Goal: Information Seeking & Learning: Find specific fact

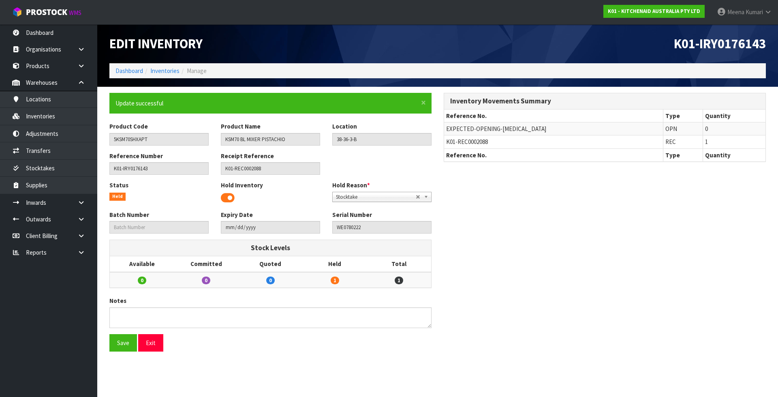
scroll to position [122, 0]
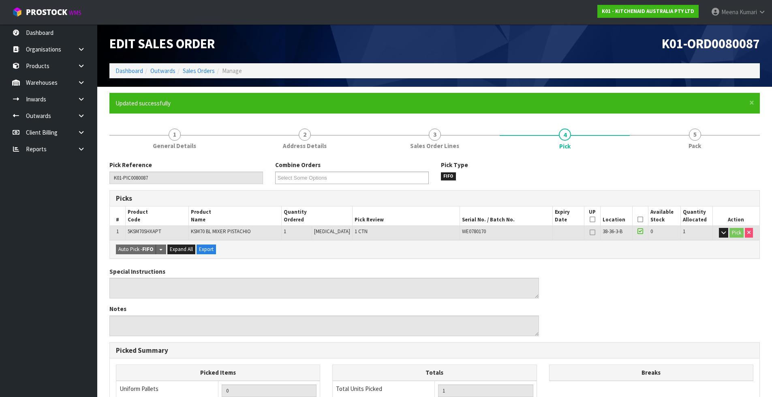
click at [124, 64] on ol "Dashboard Outwards Sales Orders Manage" at bounding box center [434, 70] width 650 height 15
click at [126, 71] on link "Dashboard" at bounding box center [129, 71] width 28 height 8
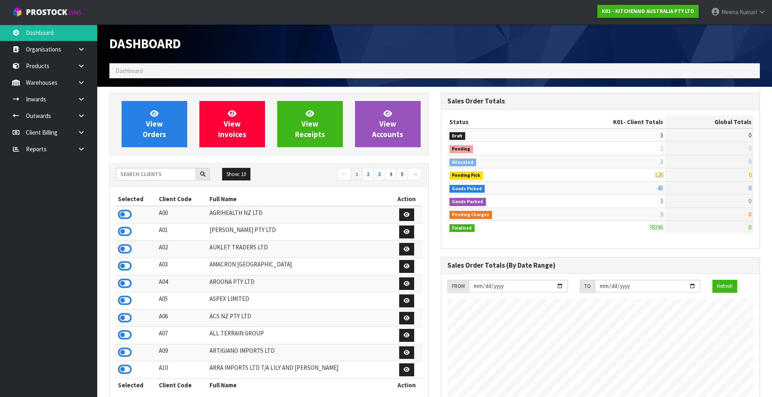
scroll to position [614, 331]
click at [156, 175] on input "text" at bounding box center [156, 174] width 80 height 13
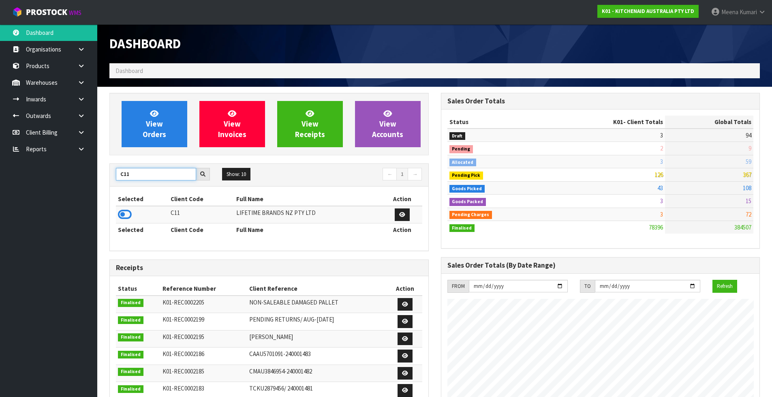
type input "C11"
drag, startPoint x: 138, startPoint y: 218, endPoint x: 126, endPoint y: 216, distance: 12.4
click at [136, 218] on td at bounding box center [142, 214] width 53 height 17
click at [126, 216] on icon at bounding box center [125, 214] width 14 height 12
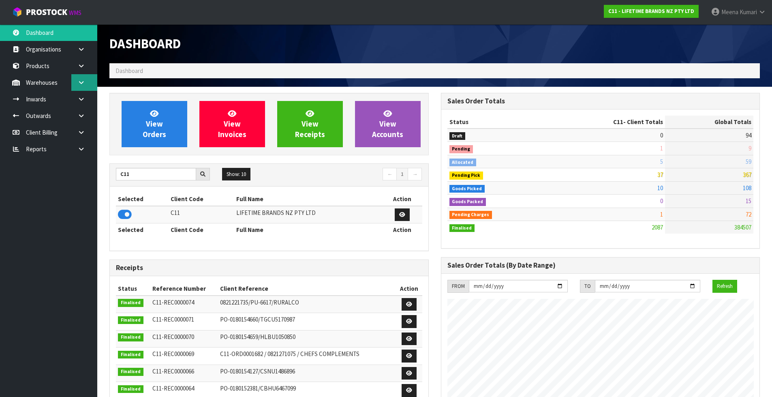
click at [81, 85] on icon at bounding box center [81, 82] width 8 height 6
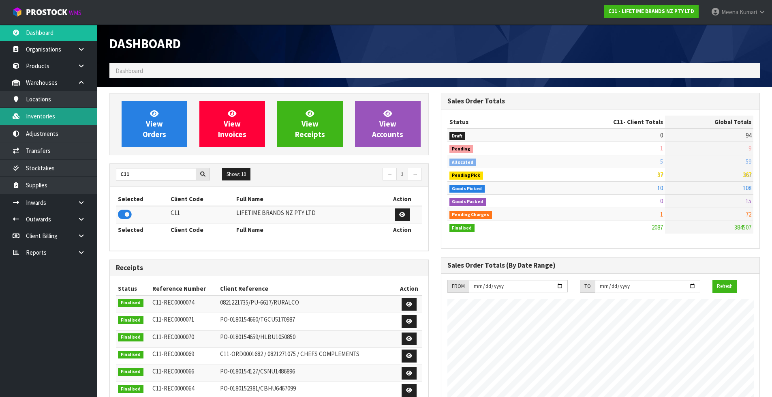
click at [71, 117] on link "Inventories" at bounding box center [48, 116] width 97 height 17
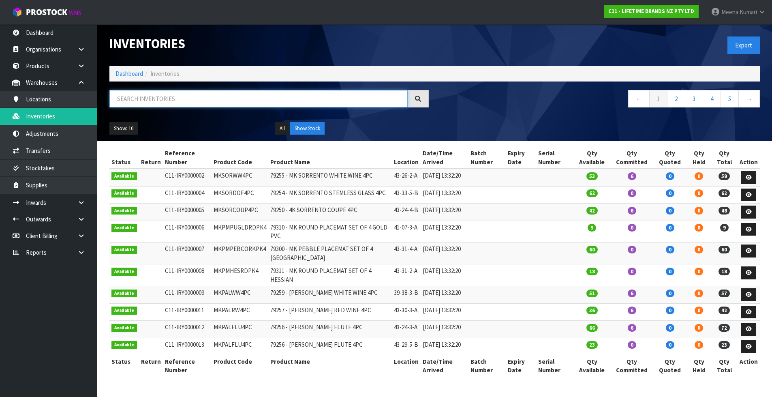
click at [223, 97] on input "text" at bounding box center [258, 98] width 298 height 17
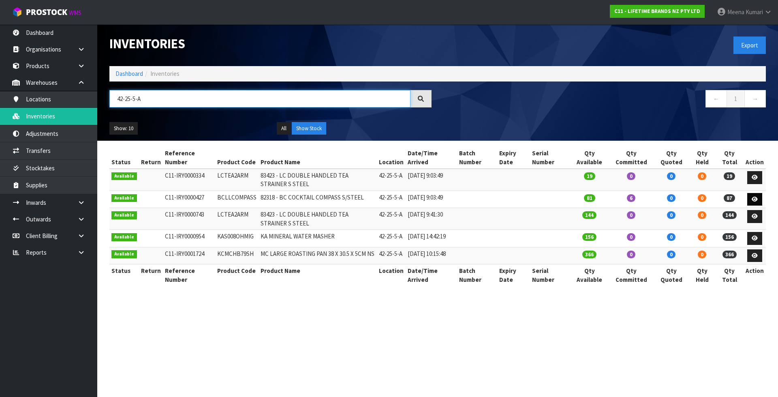
type input "42-25-5-A"
click at [756, 199] on icon at bounding box center [755, 199] width 6 height 5
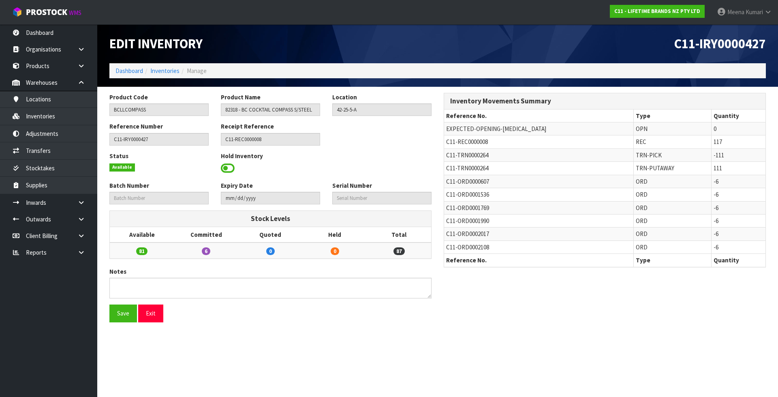
click at [474, 155] on span "C11-TRN0000264" at bounding box center [467, 155] width 42 height 8
copy tr "C11-TRN0000264"
click at [63, 148] on link "Transfers" at bounding box center [48, 150] width 97 height 17
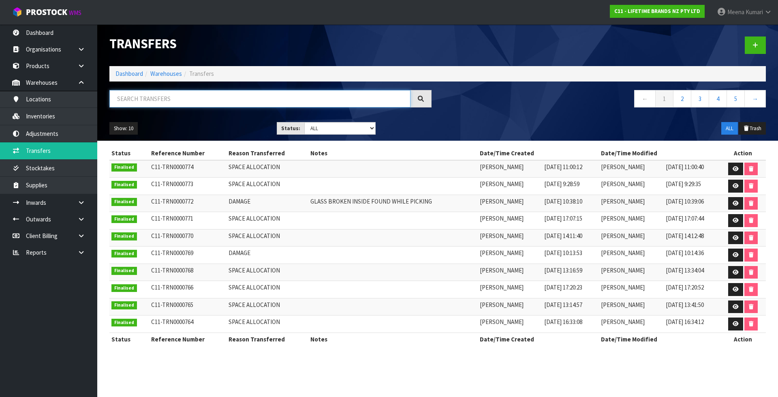
click at [157, 103] on input "text" at bounding box center [259, 98] width 301 height 17
paste input "C11-TRN0000264"
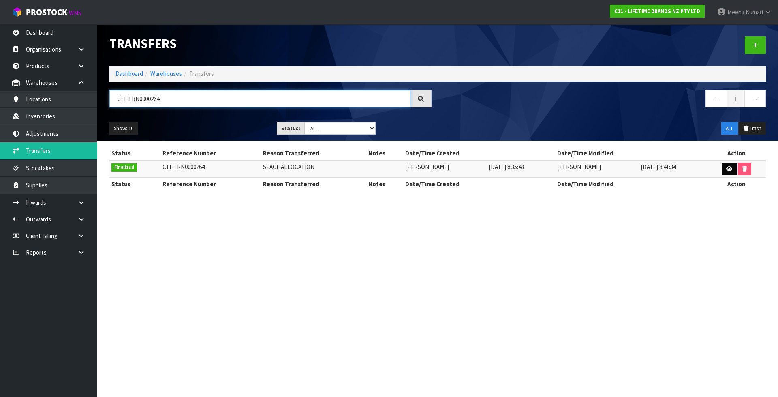
type input "C11-TRN0000264"
click at [727, 169] on icon at bounding box center [729, 168] width 6 height 5
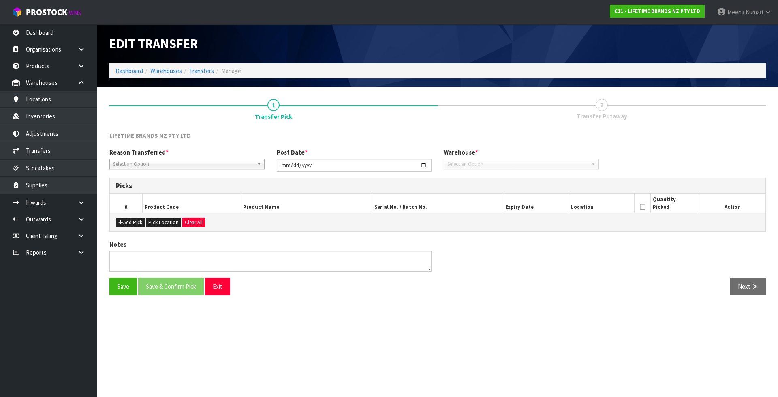
type input "[DATE]"
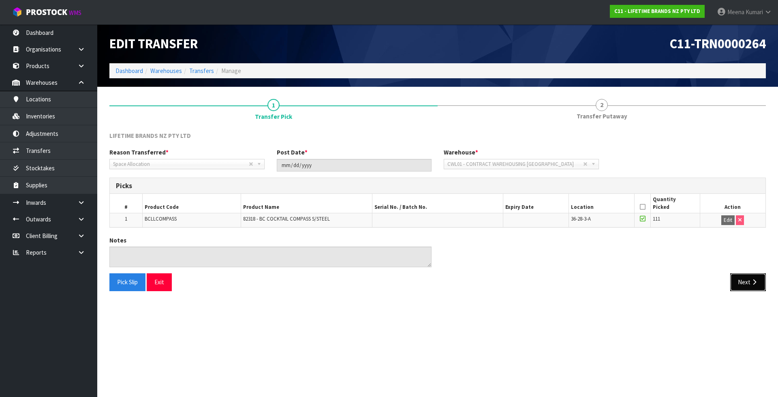
click at [754, 288] on button "Next" at bounding box center [748, 281] width 36 height 17
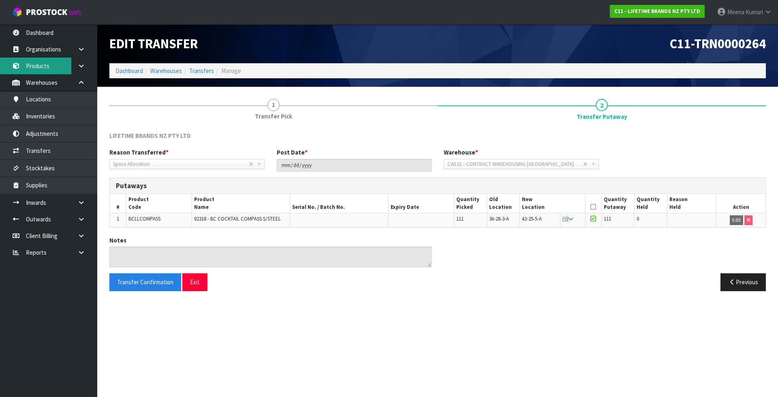
click at [60, 66] on link "Products" at bounding box center [48, 66] width 97 height 17
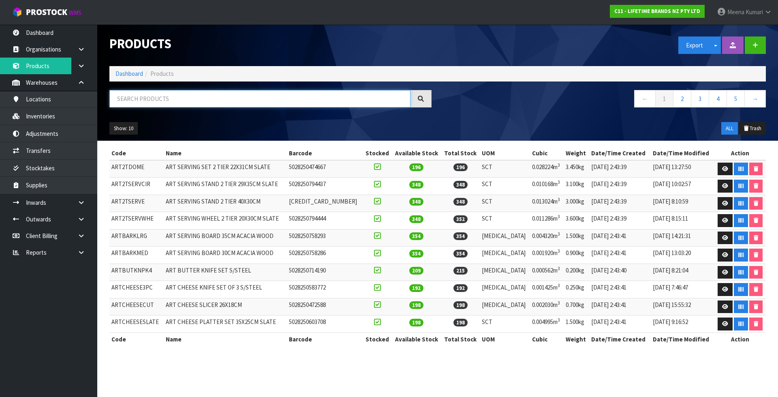
click at [158, 94] on input "text" at bounding box center [259, 98] width 301 height 17
paste input "5KSM70SHXAAC"
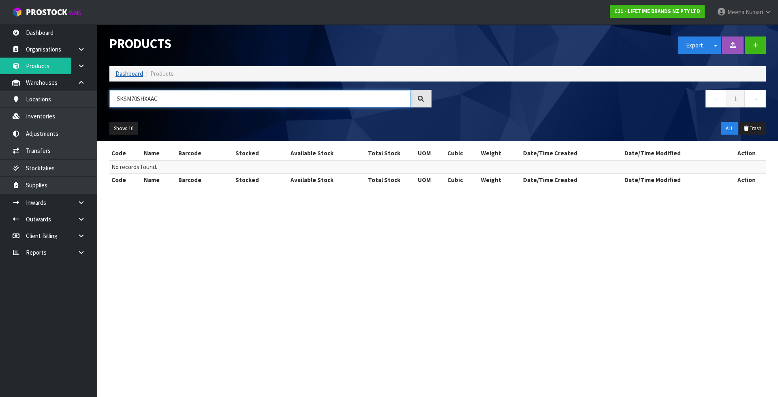
type input "5KSM70SHXAAC"
click at [130, 72] on link "Dashboard" at bounding box center [129, 74] width 28 height 8
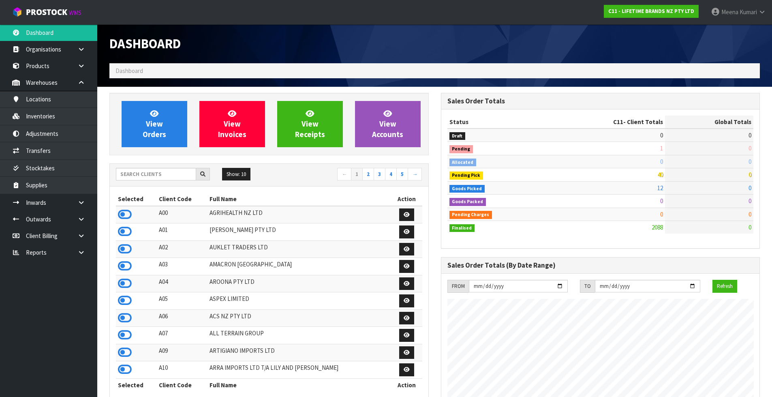
scroll to position [614, 331]
click at [154, 173] on input "text" at bounding box center [156, 174] width 80 height 13
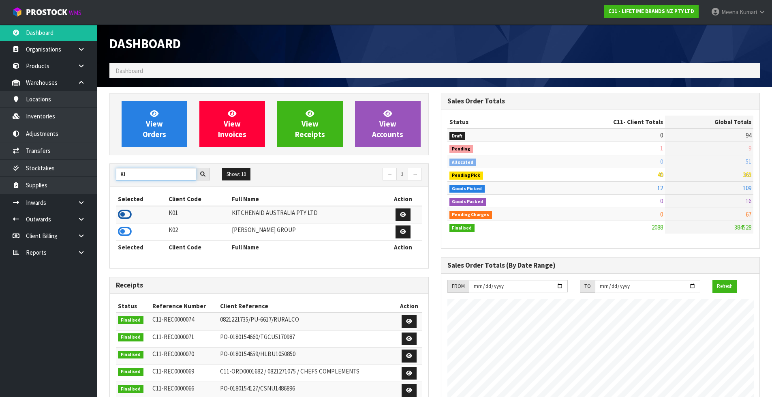
type input "KI"
click at [129, 211] on icon at bounding box center [125, 214] width 14 height 12
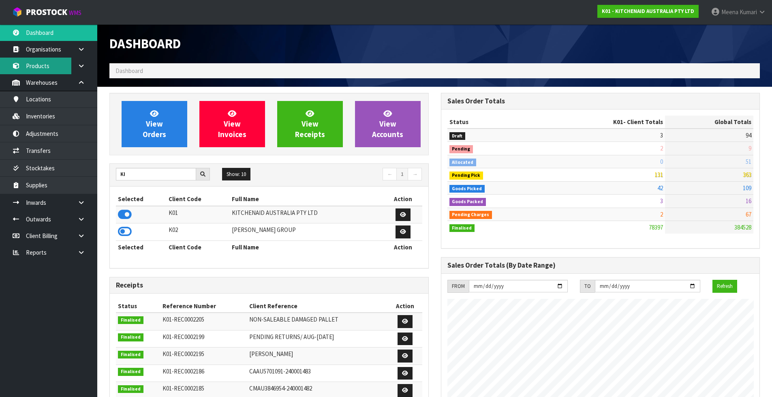
click at [66, 63] on link "Products" at bounding box center [48, 66] width 97 height 17
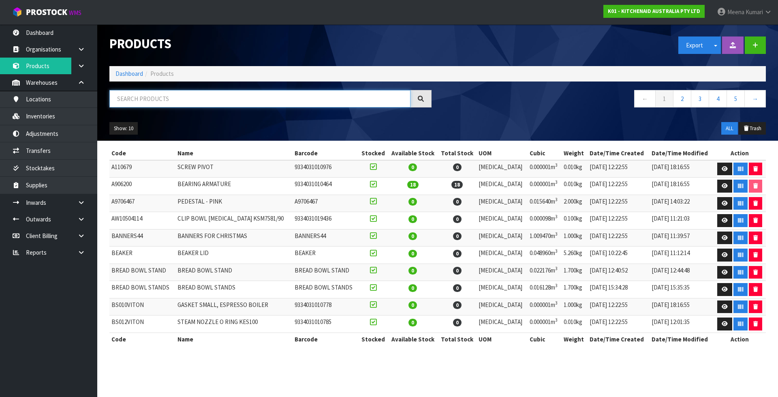
click at [145, 98] on input "text" at bounding box center [259, 98] width 301 height 17
paste input "5KSM70SHXAAC"
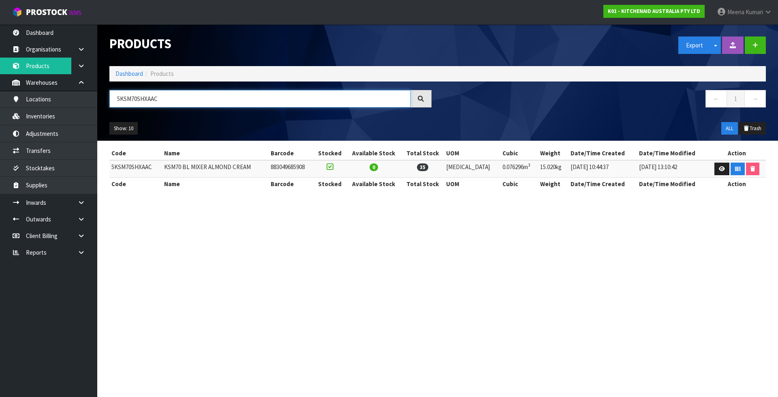
type input "5KSM70SHXAAC"
click at [371, 249] on section "Products Export Split button! SOH Summary Measurements Dangerous Goods Import P…" at bounding box center [389, 198] width 778 height 397
click at [654, 394] on section "Products Export Split button! SOH Summary Measurements Dangerous Goods Import P…" at bounding box center [389, 198] width 778 height 397
click at [637, 372] on section "Products Export Split button! SOH Summary Measurements Dangerous Goods Import P…" at bounding box center [389, 198] width 778 height 397
click at [123, 71] on link "Dashboard" at bounding box center [129, 74] width 28 height 8
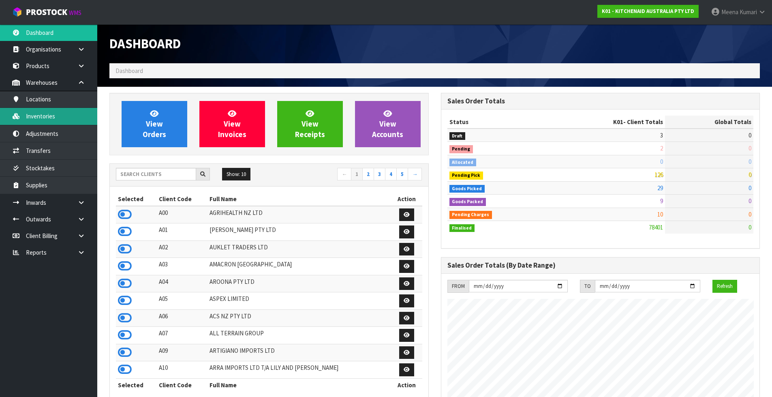
scroll to position [614, 331]
click at [68, 118] on link "Inventories" at bounding box center [48, 116] width 97 height 17
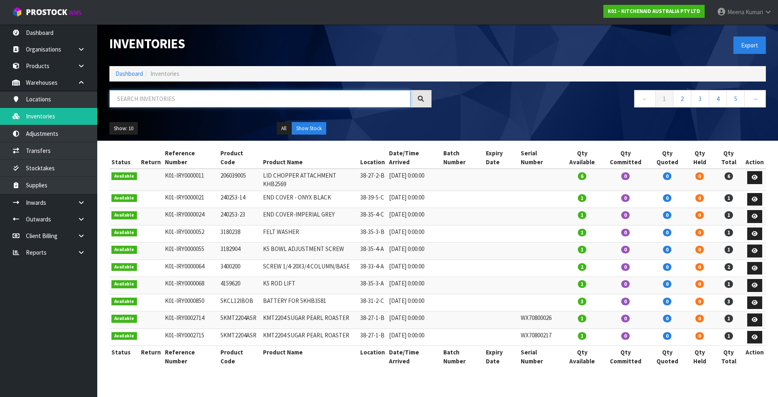
click at [141, 104] on input "text" at bounding box center [259, 98] width 301 height 17
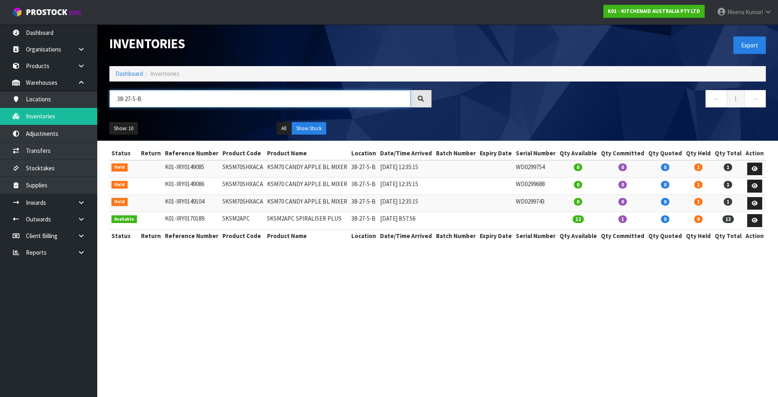
click at [130, 98] on input "38-27-5-B" at bounding box center [259, 98] width 301 height 17
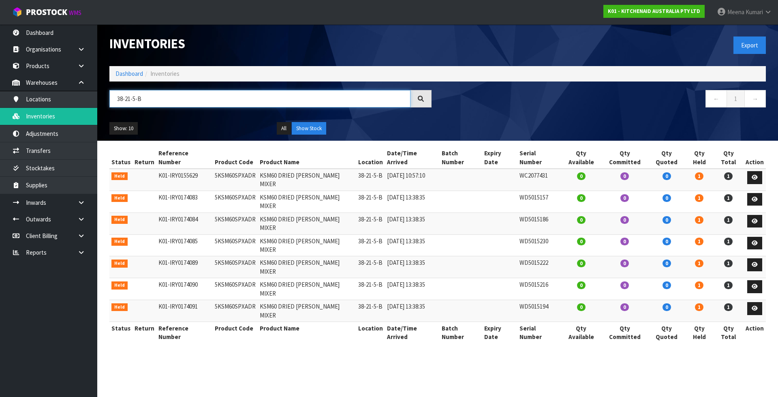
click at [164, 100] on input "38-21-5-B" at bounding box center [259, 98] width 301 height 17
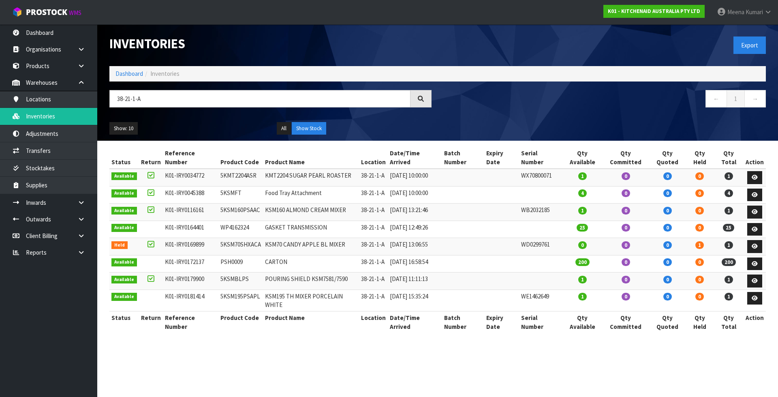
click at [533, 238] on td "WD0299761" at bounding box center [540, 246] width 43 height 17
copy td "WD0299761"
click at [151, 101] on input "38-21-1-A" at bounding box center [259, 98] width 301 height 17
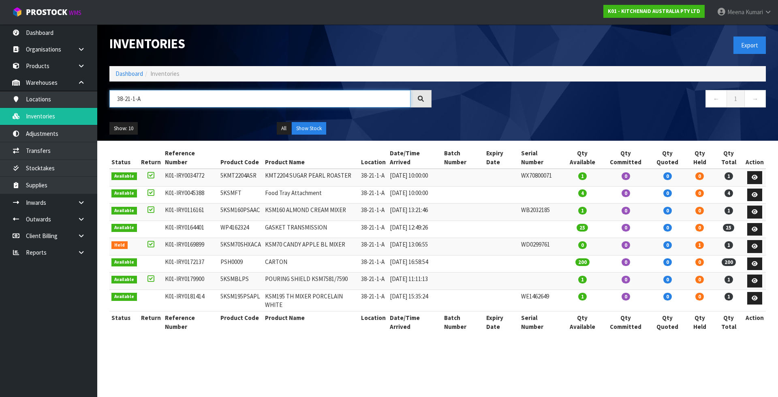
click at [151, 101] on input "38-21-1-A" at bounding box center [259, 98] width 301 height 17
paste input "WD0299761"
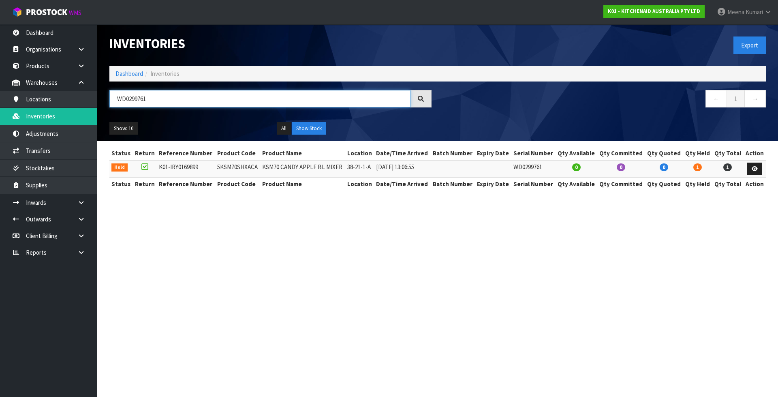
drag, startPoint x: 190, startPoint y: 102, endPoint x: 102, endPoint y: 91, distance: 88.6
click at [102, 91] on header "Inventories Export Dashboard Inventories WD0299761 ← 1 → Show: 10 5 10 25 50 Al…" at bounding box center [437, 82] width 681 height 116
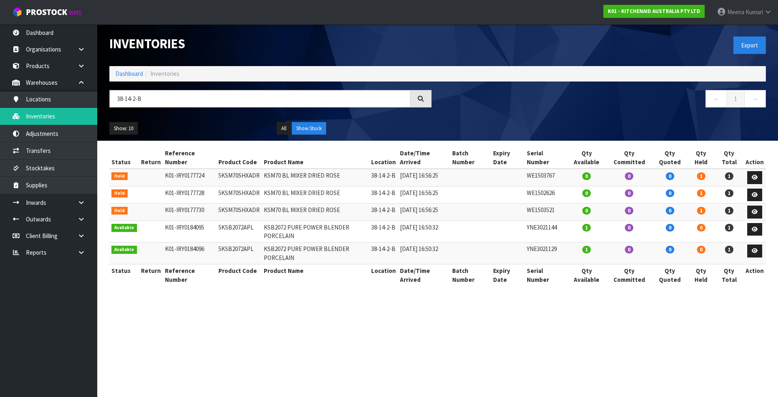
click at [215, 315] on section "Inventories Export Dashboard Inventories 38-14-2-B ← 1 → Show: 10 5 10 25 50 Al…" at bounding box center [389, 198] width 778 height 397
drag, startPoint x: 225, startPoint y: 107, endPoint x: 94, endPoint y: 105, distance: 130.9
click at [94, 105] on body "Toggle navigation ProStock WMS K01 - KITCHENAID AUSTRALIA PTY LTD [PERSON_NAME]…" at bounding box center [389, 198] width 778 height 397
paste input "40"
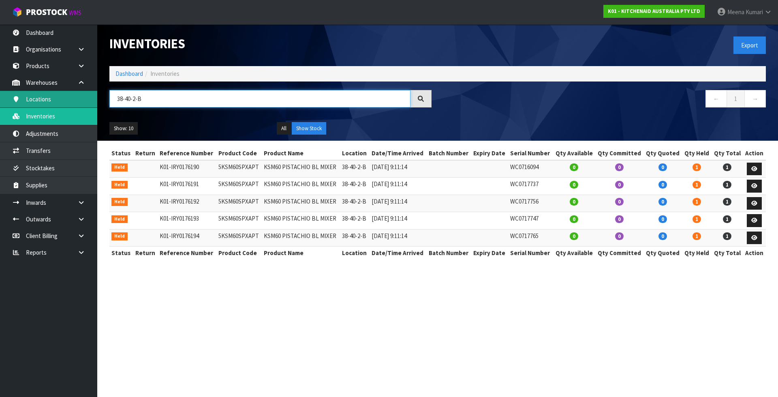
drag, startPoint x: 201, startPoint y: 100, endPoint x: 66, endPoint y: 94, distance: 134.7
click at [66, 94] on body "Toggle navigation ProStock WMS K01 - KITCHENAID AUSTRALIA PTY LTD [PERSON_NAME]…" at bounding box center [389, 198] width 778 height 397
paste input "29-4"
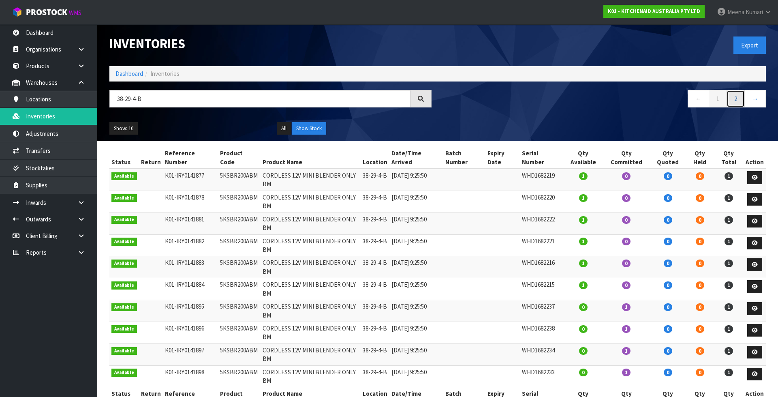
click at [739, 98] on link "2" at bounding box center [736, 98] width 18 height 17
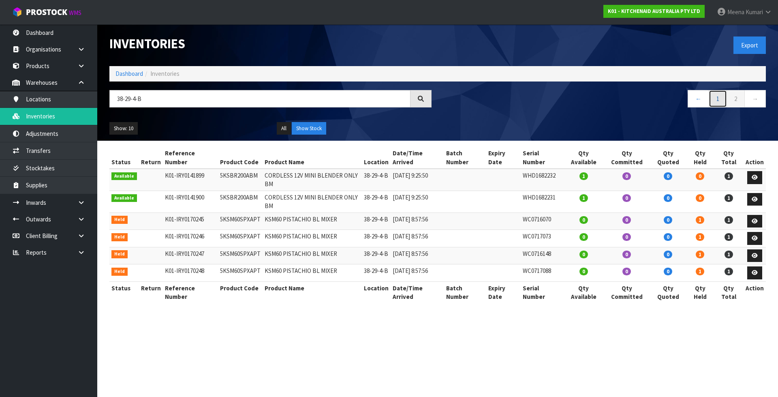
click at [715, 95] on link "1" at bounding box center [718, 98] width 18 height 17
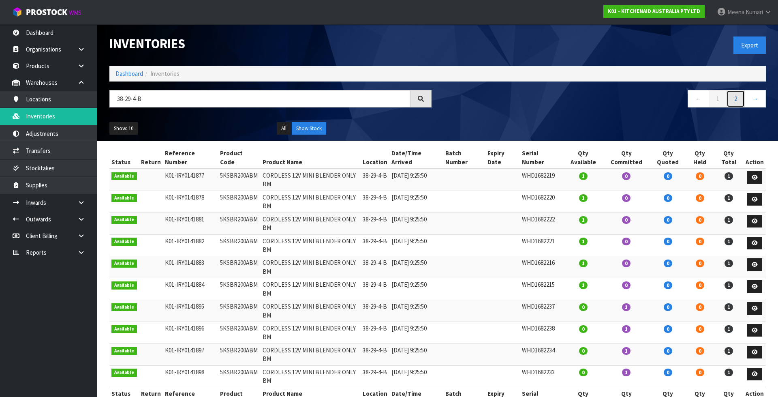
click at [734, 92] on link "2" at bounding box center [736, 98] width 18 height 17
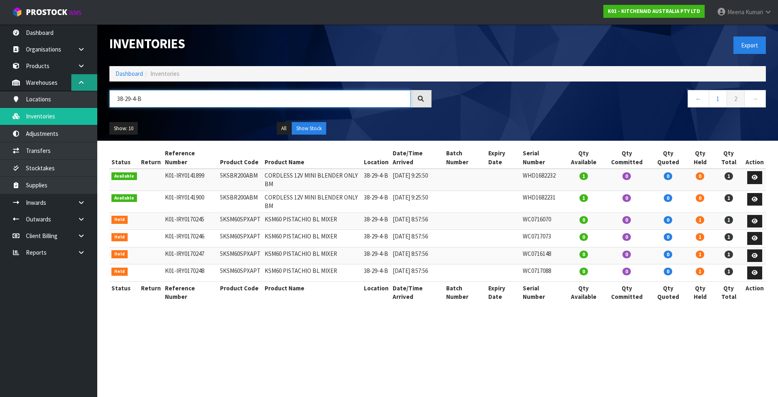
drag, startPoint x: 192, startPoint y: 97, endPoint x: 79, endPoint y: 88, distance: 113.4
click at [79, 88] on body "Toggle navigation ProStock WMS K01 - KITCHENAID AUSTRALIA PTY LTD [PERSON_NAME]…" at bounding box center [389, 198] width 778 height 397
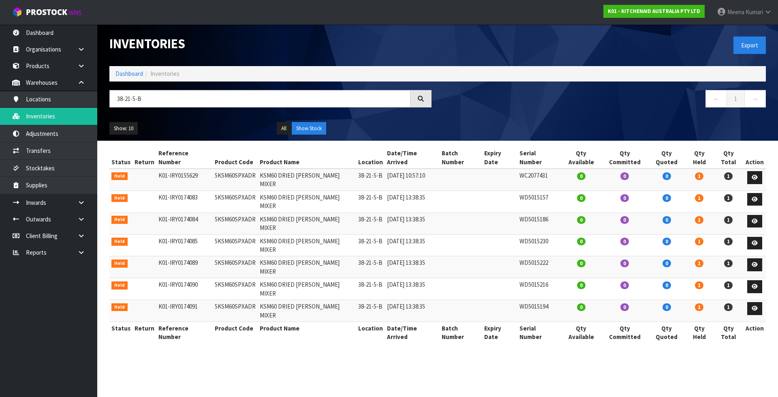
click at [249, 340] on section "Inventories Export Dashboard Inventories 38-21-5-B ← 1 → Show: 10 5 10 25 50 Al…" at bounding box center [389, 198] width 778 height 397
click at [157, 106] on input "38-21-5-B" at bounding box center [259, 98] width 301 height 17
paste input "7-1"
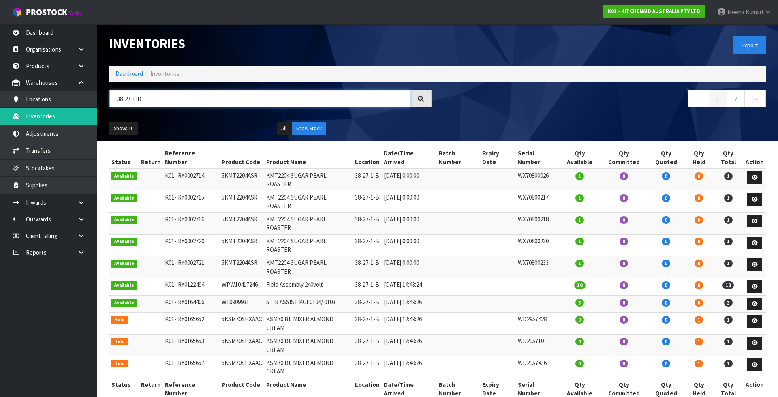
drag, startPoint x: 175, startPoint y: 95, endPoint x: 105, endPoint y: 96, distance: 70.1
click at [105, 96] on div "38-27-1-B" at bounding box center [270, 102] width 334 height 24
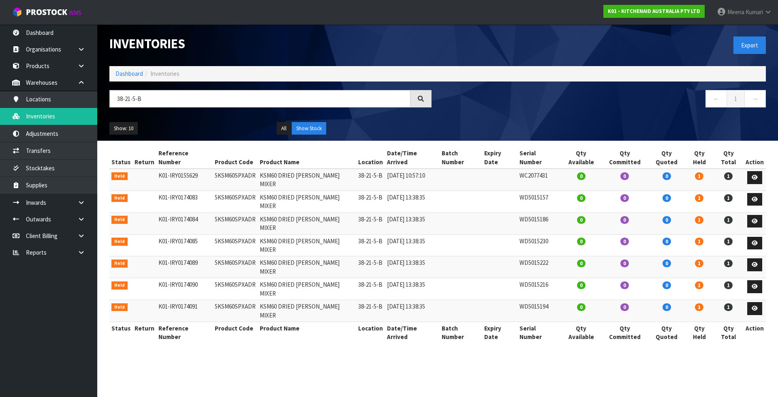
click at [538, 169] on td "WC2077431" at bounding box center [538, 180] width 43 height 22
copy td "WC2077431"
click at [528, 190] on td "WD5015157" at bounding box center [538, 201] width 43 height 22
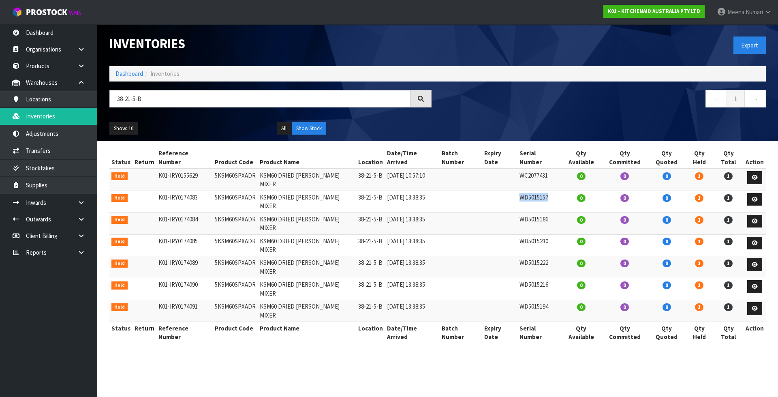
copy td "WD5015157"
click at [532, 212] on td "WD5015186" at bounding box center [538, 223] width 43 height 22
copy td "WD5015186"
click at [531, 234] on td "WD5015230" at bounding box center [538, 245] width 43 height 22
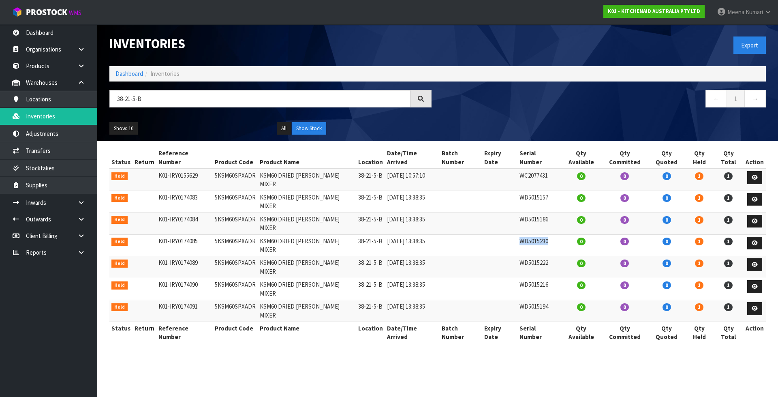
click at [531, 234] on td "WD5015230" at bounding box center [538, 245] width 43 height 22
copy td "WD5015230"
click at [525, 256] on td "WD5015222" at bounding box center [538, 267] width 43 height 22
copy td "WD5015222"
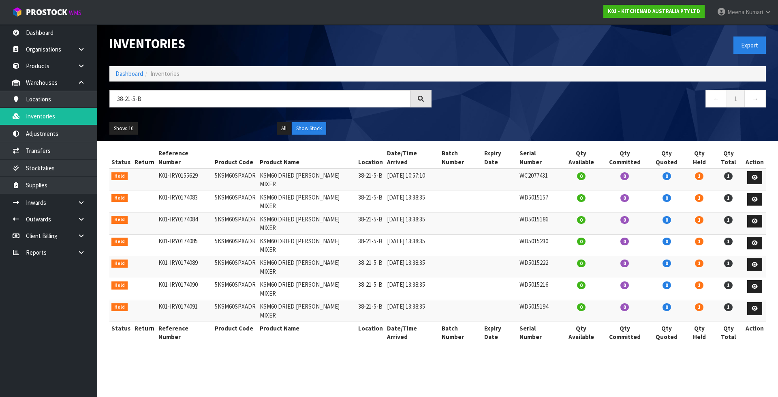
click at [527, 278] on td "WD5015216" at bounding box center [538, 289] width 43 height 22
copy td "WD5015216"
click at [528, 300] on td "WD5015194" at bounding box center [538, 311] width 43 height 22
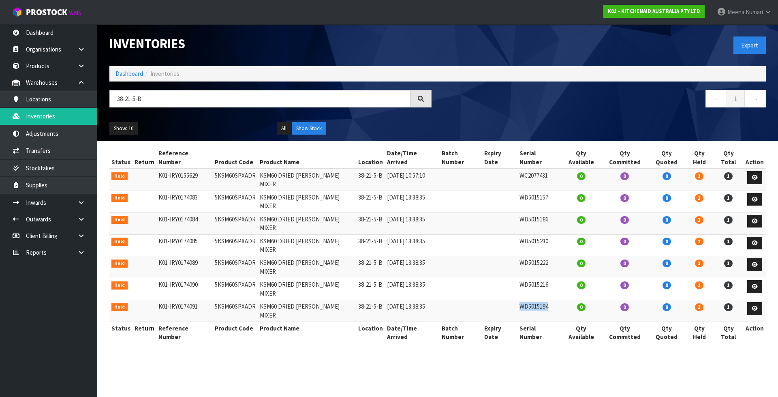
copy td "WD5015194"
drag, startPoint x: 169, startPoint y: 99, endPoint x: 92, endPoint y: 95, distance: 77.1
click at [92, 95] on body "Toggle navigation ProStock WMS K01 - KITCHENAID AUSTRALIA PTY LTD [PERSON_NAME]…" at bounding box center [389, 198] width 778 height 397
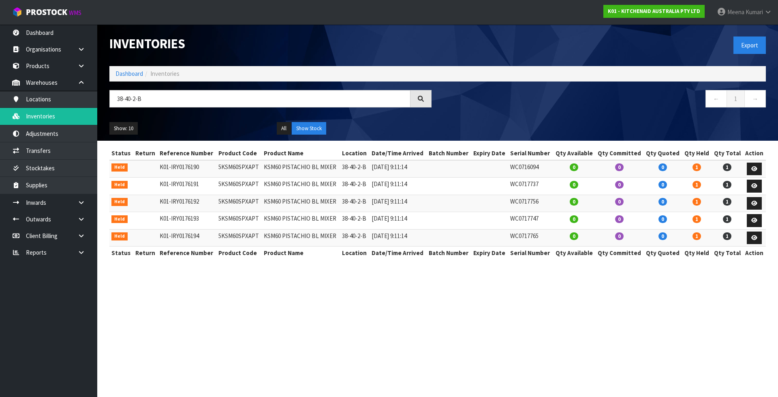
click at [528, 168] on td "WC0716094" at bounding box center [530, 168] width 45 height 17
copy td "WC0716094"
click at [524, 185] on td "WC0717737" at bounding box center [530, 185] width 45 height 17
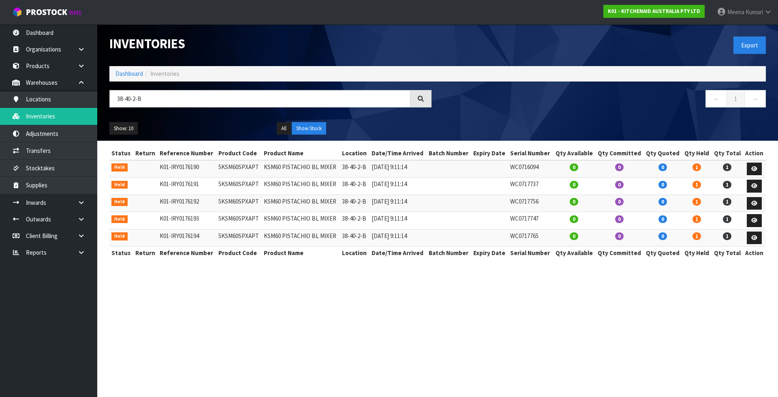
click at [524, 210] on td "WC0717756" at bounding box center [530, 202] width 45 height 17
click at [524, 208] on td "WC0717756" at bounding box center [530, 202] width 45 height 17
click at [532, 221] on td "WC0717747" at bounding box center [530, 220] width 45 height 17
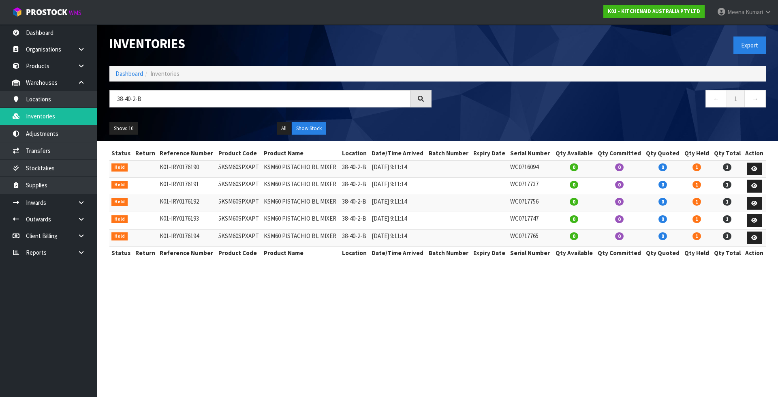
click at [529, 200] on td "WC0717756" at bounding box center [530, 202] width 45 height 17
click at [534, 218] on td "WC0717747" at bounding box center [530, 220] width 45 height 17
click at [537, 233] on td "WC0717765" at bounding box center [530, 237] width 45 height 17
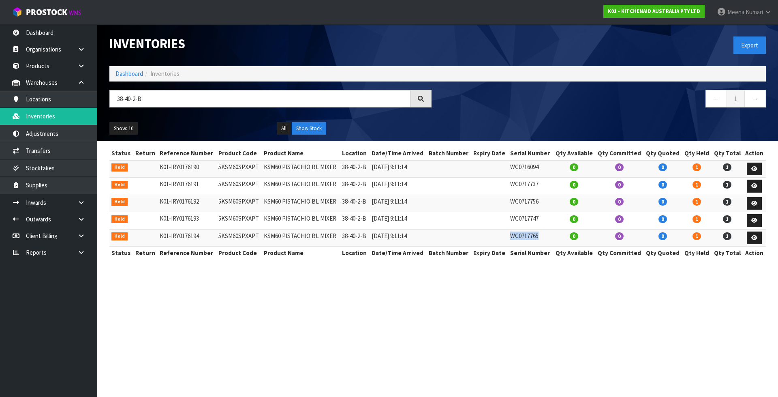
click at [537, 233] on td "WC0717765" at bounding box center [530, 237] width 45 height 17
click at [160, 97] on input "38-40-2-B" at bounding box center [259, 98] width 301 height 17
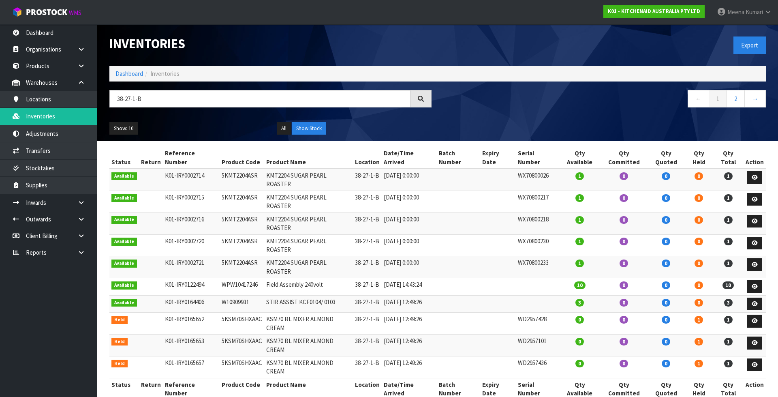
click at [534, 312] on td "WD2957428" at bounding box center [537, 323] width 43 height 22
click at [533, 356] on td "WD2957436" at bounding box center [537, 367] width 43 height 22
click at [545, 334] on td "WD2957101" at bounding box center [537, 345] width 43 height 22
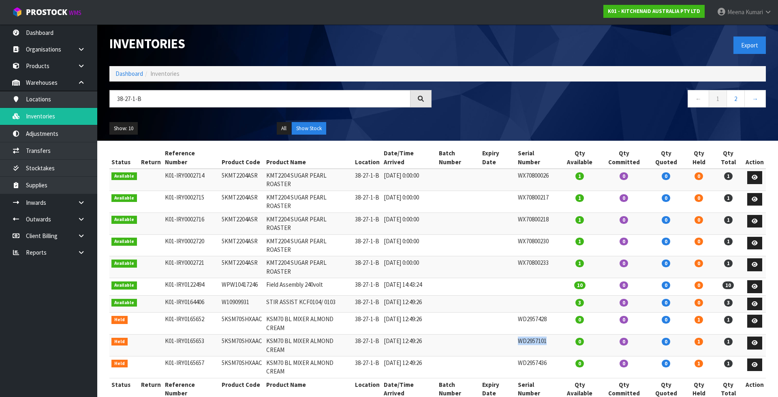
click at [545, 334] on td "WD2957101" at bounding box center [537, 345] width 43 height 22
click at [526, 312] on td "WD2957428" at bounding box center [537, 323] width 43 height 22
drag, startPoint x: 159, startPoint y: 100, endPoint x: 28, endPoint y: 105, distance: 131.8
click at [28, 105] on body "Toggle navigation ProStock WMS K01 - KITCHENAID AUSTRALIA PTY LTD [PERSON_NAME]…" at bounding box center [389, 198] width 778 height 397
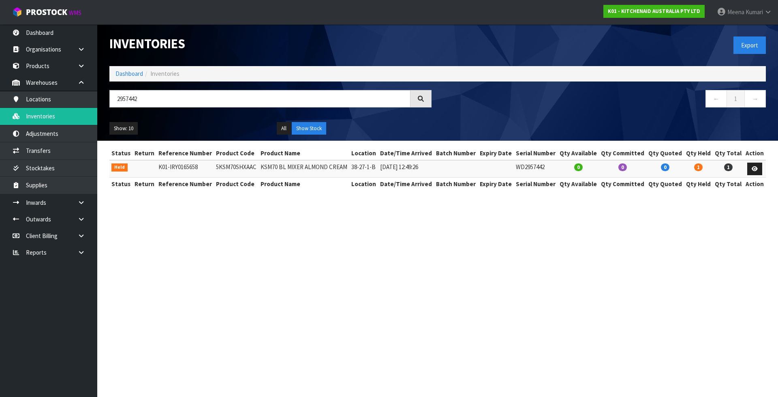
click at [358, 168] on td "38-27-1-B" at bounding box center [363, 168] width 29 height 17
click at [372, 168] on td "38-27-1-B" at bounding box center [363, 168] width 29 height 17
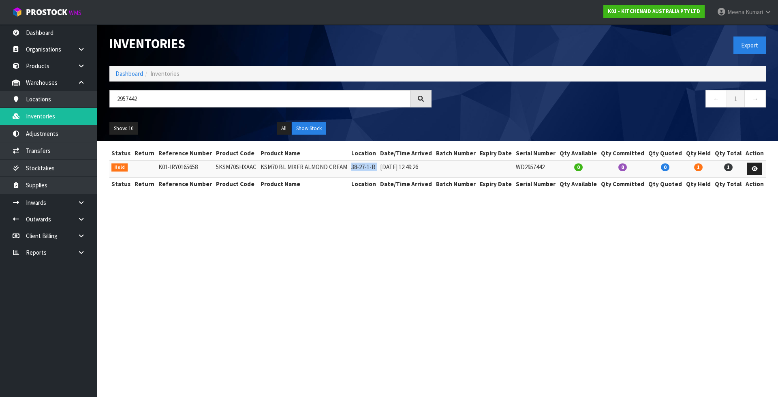
click at [372, 168] on td "38-27-1-B" at bounding box center [363, 168] width 29 height 17
click at [183, 103] on input "2957442" at bounding box center [259, 98] width 301 height 17
paste input "38-27-1-B"
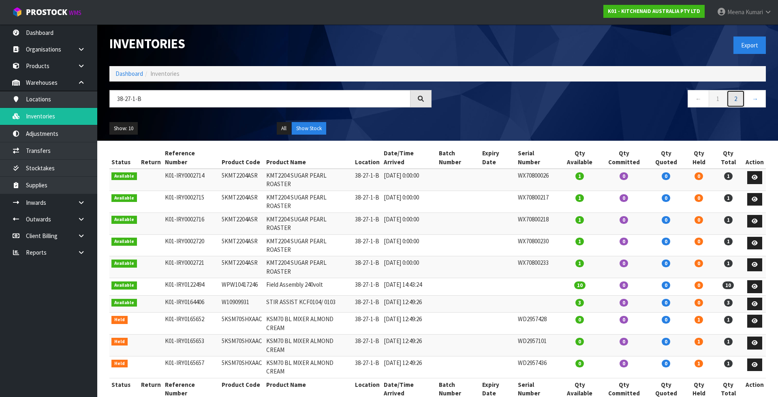
click at [739, 96] on link "2" at bounding box center [736, 98] width 18 height 17
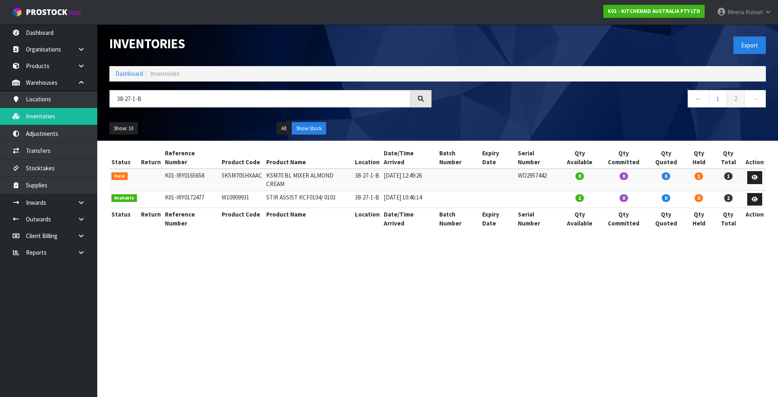
click at [544, 169] on td "WD2957442" at bounding box center [537, 180] width 43 height 22
drag, startPoint x: 161, startPoint y: 98, endPoint x: 157, endPoint y: 98, distance: 4.1
click at [160, 98] on input "38-27-1-B" at bounding box center [259, 98] width 301 height 17
click at [157, 98] on input "38-27-1-B" at bounding box center [259, 98] width 301 height 17
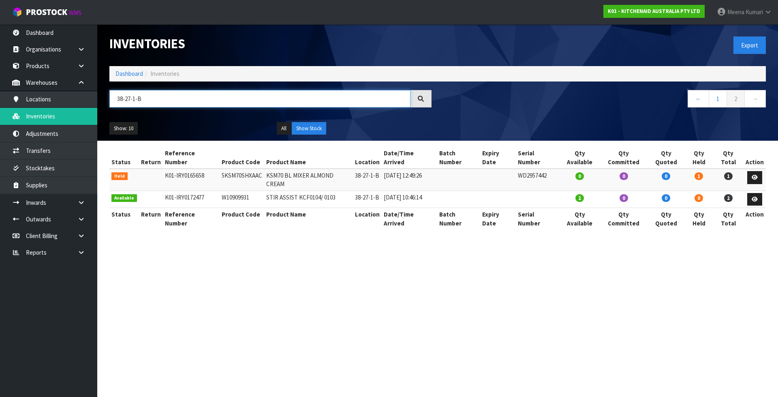
click at [157, 98] on input "38-27-1-B" at bounding box center [259, 98] width 301 height 17
paste input "WC0717756"
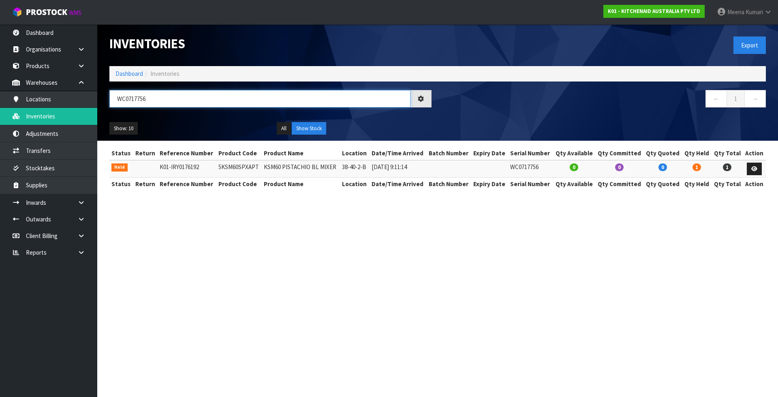
click at [158, 99] on input "WC0717756" at bounding box center [259, 98] width 301 height 17
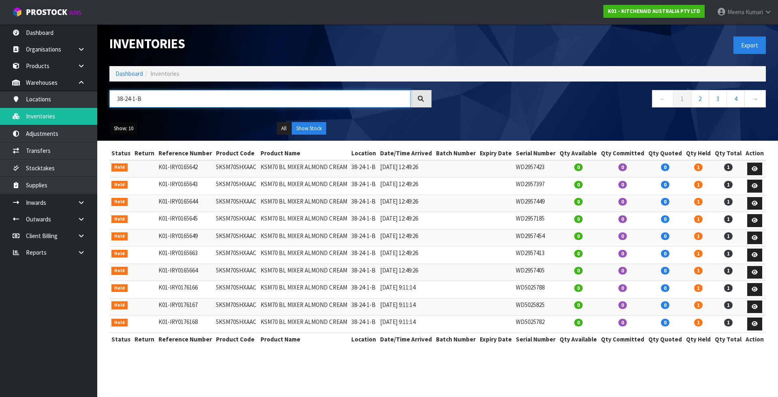
type input "38-24-1-B"
click at [126, 126] on button "Show: 10" at bounding box center [123, 128] width 28 height 13
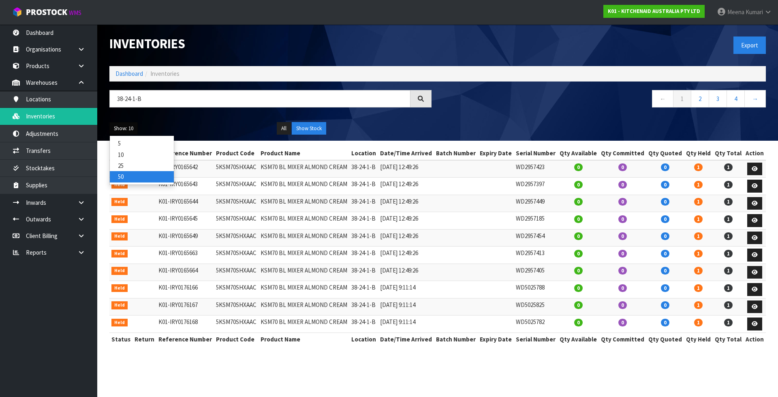
click at [128, 178] on link "50" at bounding box center [142, 176] width 64 height 11
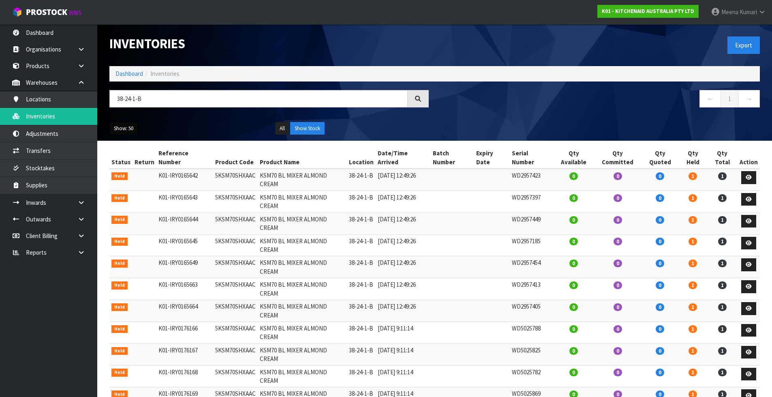
click at [130, 128] on button "Show: 50" at bounding box center [123, 128] width 28 height 13
click at [130, 162] on link "25" at bounding box center [142, 165] width 64 height 11
click at [732, 101] on link "2" at bounding box center [729, 98] width 18 height 17
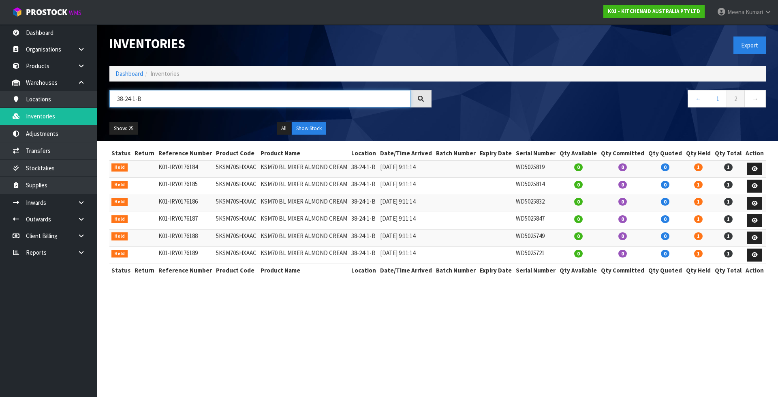
click at [156, 101] on input "38-24-1-B" at bounding box center [259, 98] width 301 height 17
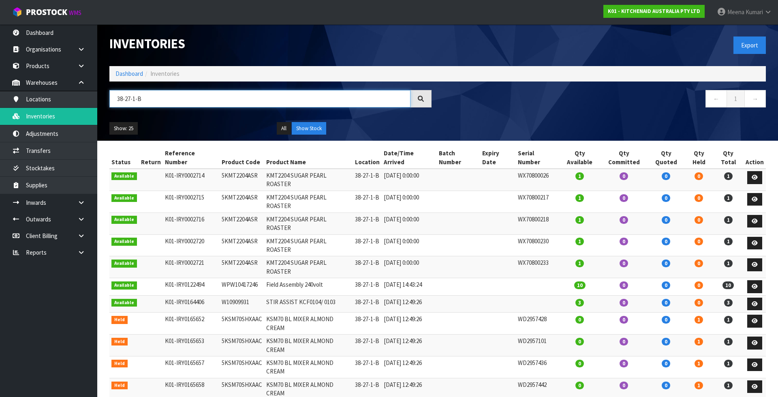
click at [204, 102] on input "38-27-1-B" at bounding box center [259, 98] width 301 height 17
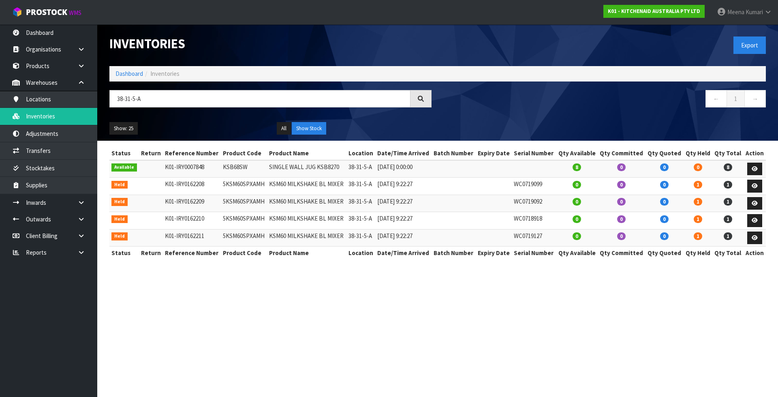
click at [239, 320] on section "Inventories Export Dashboard Inventories 38-31-5-A ← 1 → Show: 25 5 10 25 50 Al…" at bounding box center [389, 198] width 778 height 397
click at [150, 101] on input "38-31-5-A" at bounding box center [259, 98] width 301 height 17
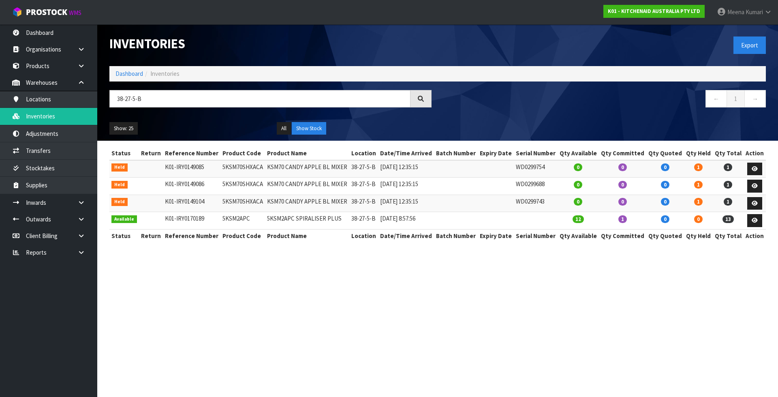
click at [524, 170] on td "WD0299754" at bounding box center [536, 168] width 44 height 17
click at [538, 188] on td "WD0299688" at bounding box center [536, 185] width 44 height 17
click at [530, 203] on td "WD0299743" at bounding box center [536, 202] width 44 height 17
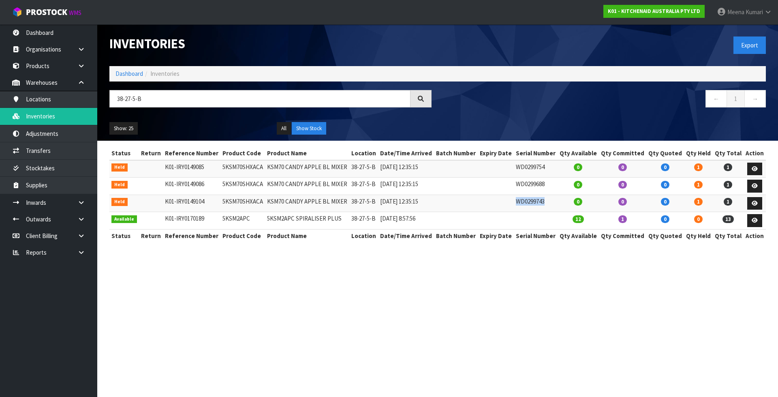
click at [530, 203] on td "WD0299743" at bounding box center [536, 202] width 44 height 17
drag, startPoint x: 146, startPoint y: 99, endPoint x: 88, endPoint y: 99, distance: 57.9
click at [88, 99] on body "Toggle navigation ProStock WMS K01 - KITCHENAID AUSTRALIA PTY LTD [PERSON_NAME]…" at bounding box center [389, 198] width 778 height 397
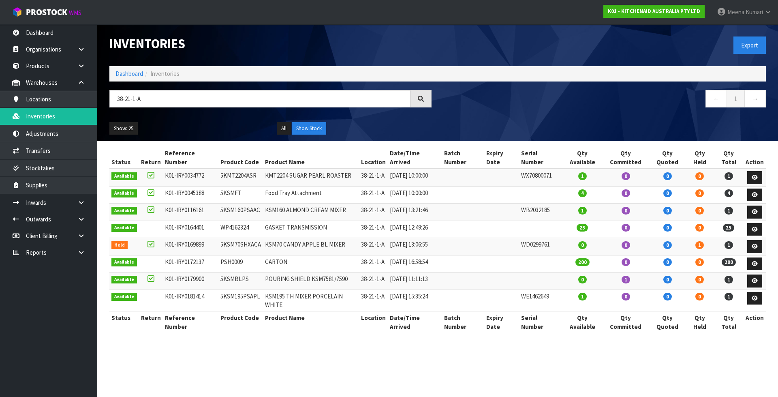
click at [542, 238] on td "WD0299761" at bounding box center [540, 246] width 43 height 17
drag, startPoint x: 148, startPoint y: 98, endPoint x: 90, endPoint y: 100, distance: 58.4
click at [90, 100] on body "Toggle navigation ProStock WMS K01 - KITCHENAID AUSTRALIA PTY LTD [PERSON_NAME]…" at bounding box center [389, 198] width 778 height 397
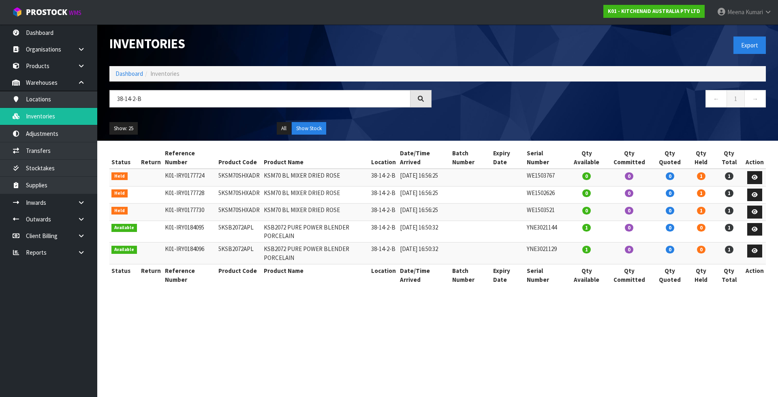
click at [541, 180] on td "WE1503767" at bounding box center [546, 177] width 42 height 17
click at [541, 198] on td "WE1502626" at bounding box center [546, 194] width 42 height 17
click at [547, 221] on td "WE1503521" at bounding box center [546, 211] width 42 height 17
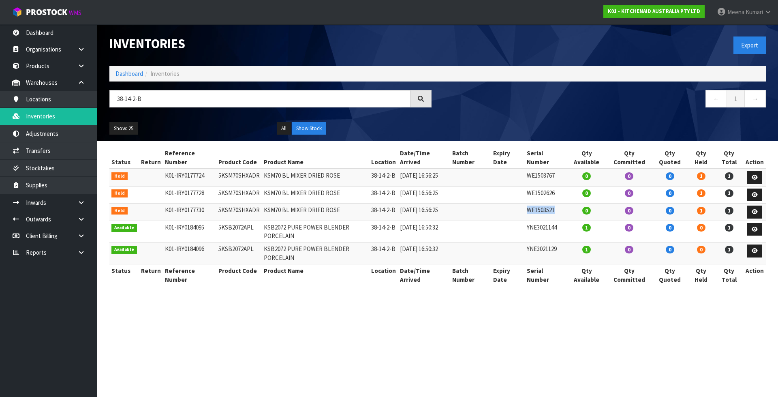
click at [547, 221] on td "WE1503521" at bounding box center [546, 211] width 42 height 17
drag, startPoint x: 178, startPoint y: 99, endPoint x: 89, endPoint y: 98, distance: 89.1
click at [89, 98] on body "Toggle navigation ProStock WMS K01 - KITCHENAID AUSTRALIA PTY LTD [PERSON_NAME]…" at bounding box center [389, 198] width 778 height 397
paste input "23-5-A"
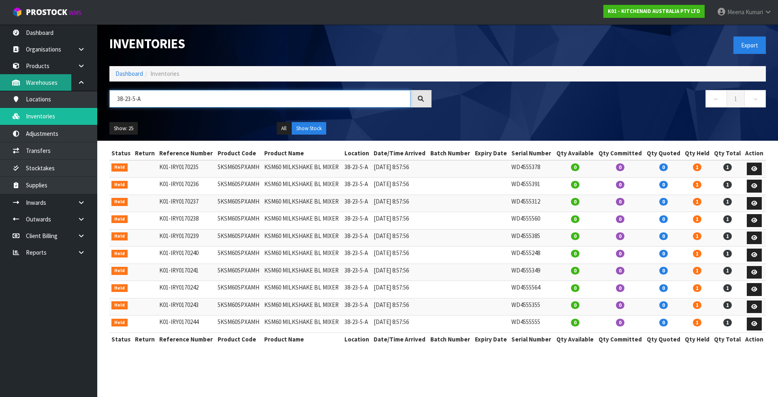
type input "38-23-5-A"
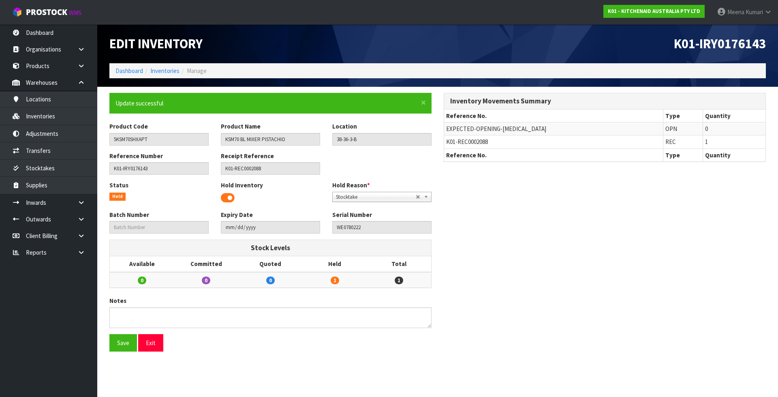
scroll to position [122, 0]
